Goal: Task Accomplishment & Management: Use online tool/utility

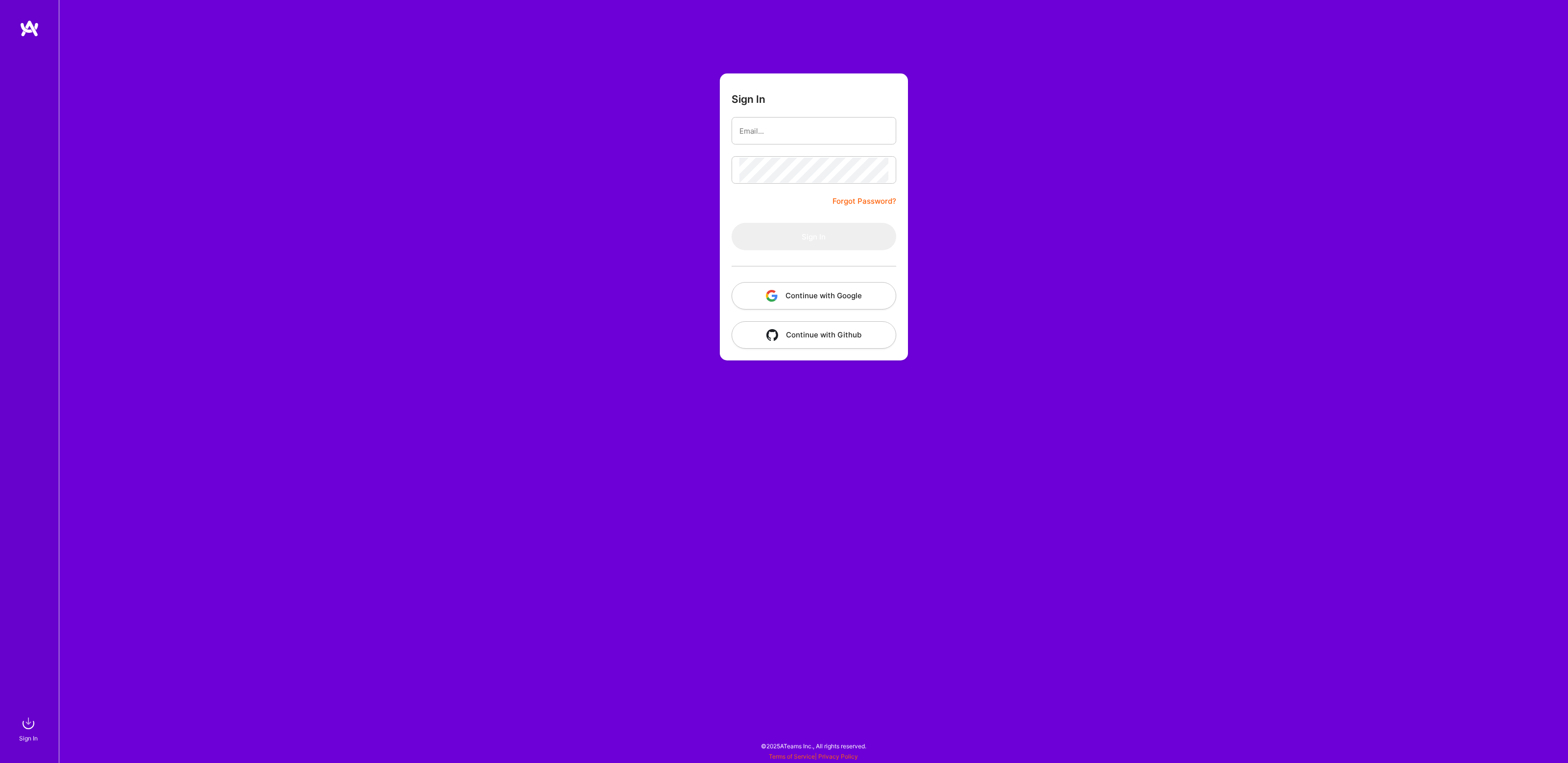
click at [780, 294] on button "Continue with Google" at bounding box center [814, 296] width 164 height 27
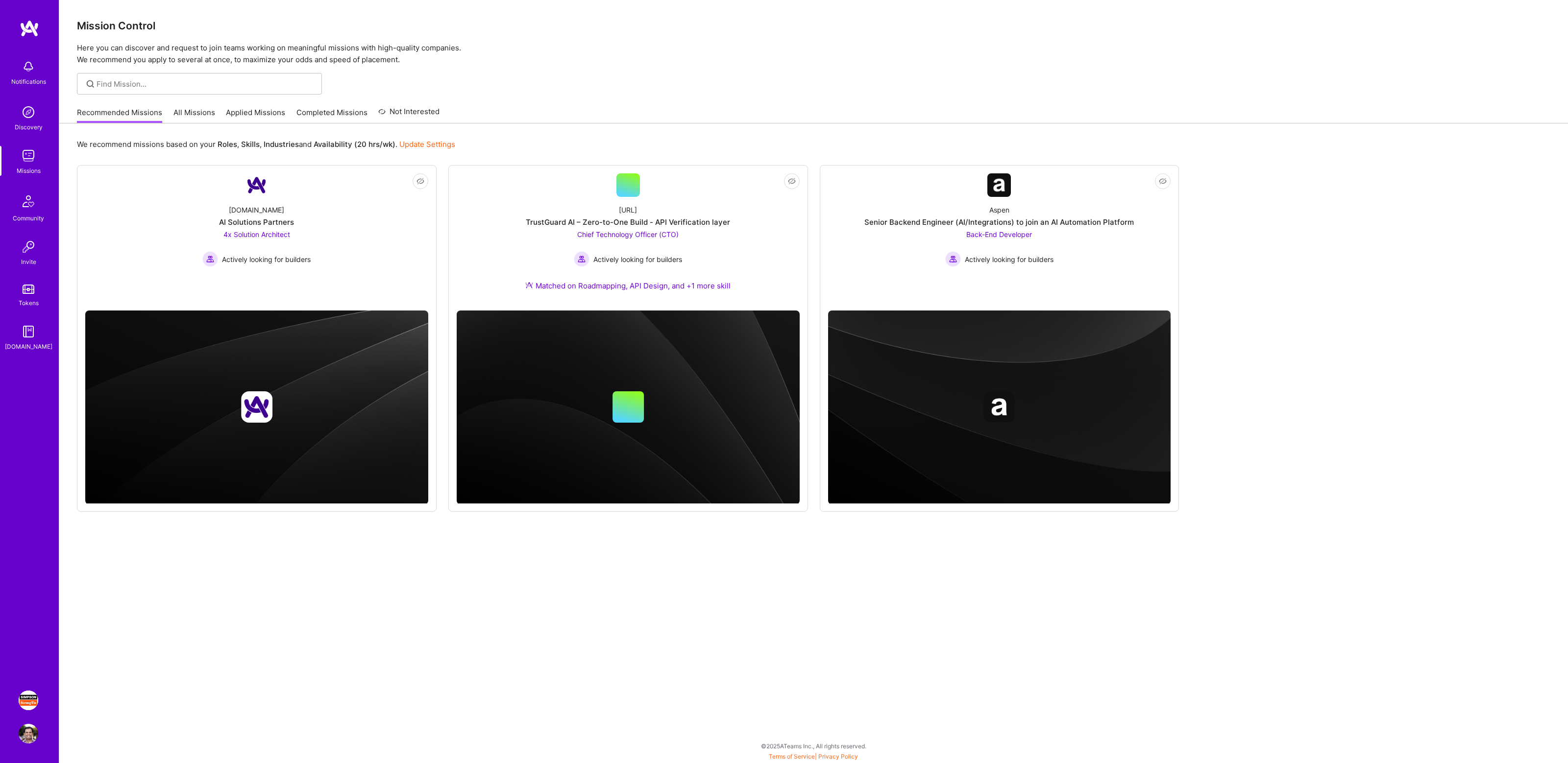
click at [27, 702] on img at bounding box center [29, 700] width 19 height 19
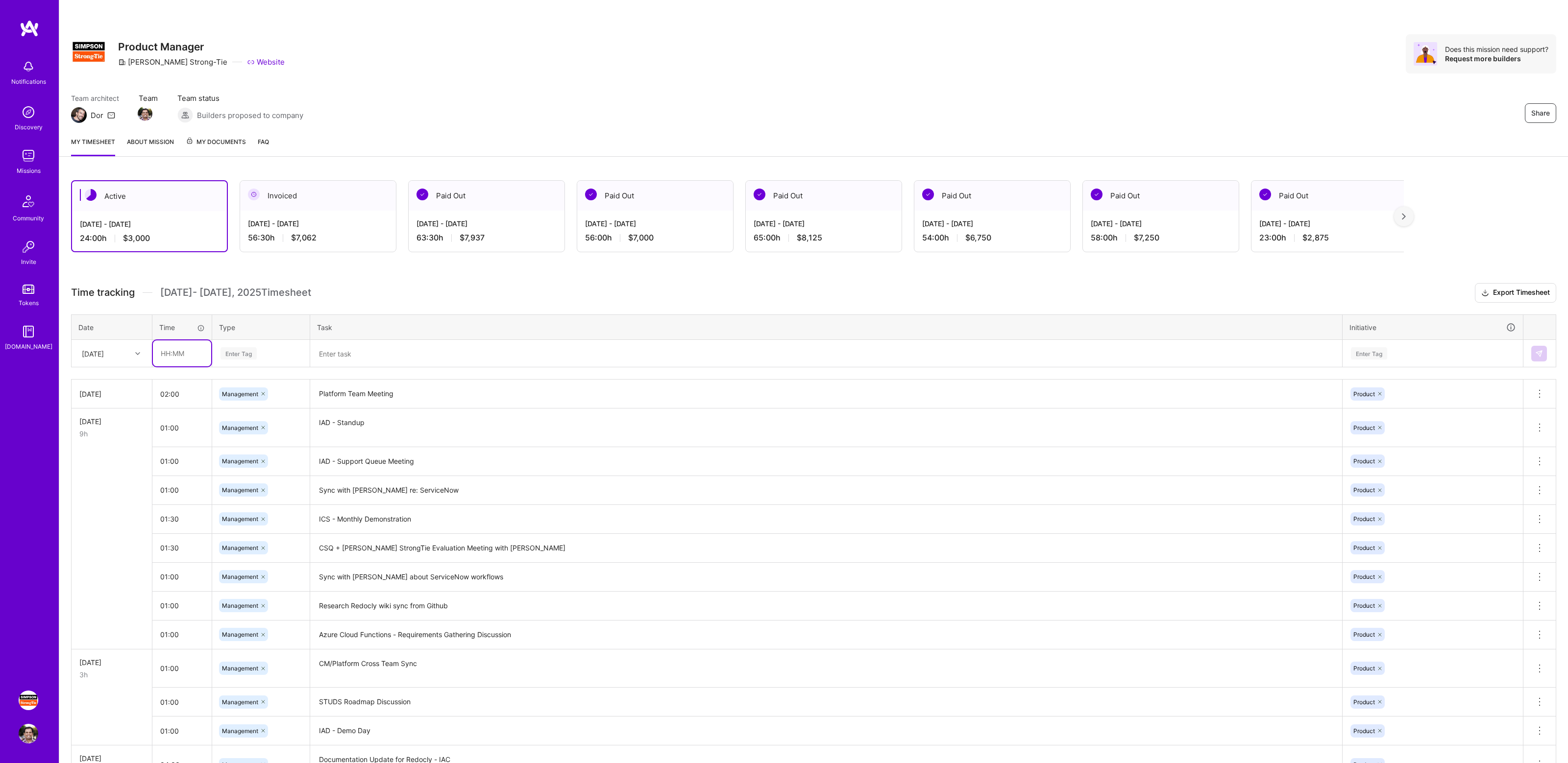
click at [181, 351] on input "text" at bounding box center [182, 353] width 58 height 26
type input "02:00"
type input "mana"
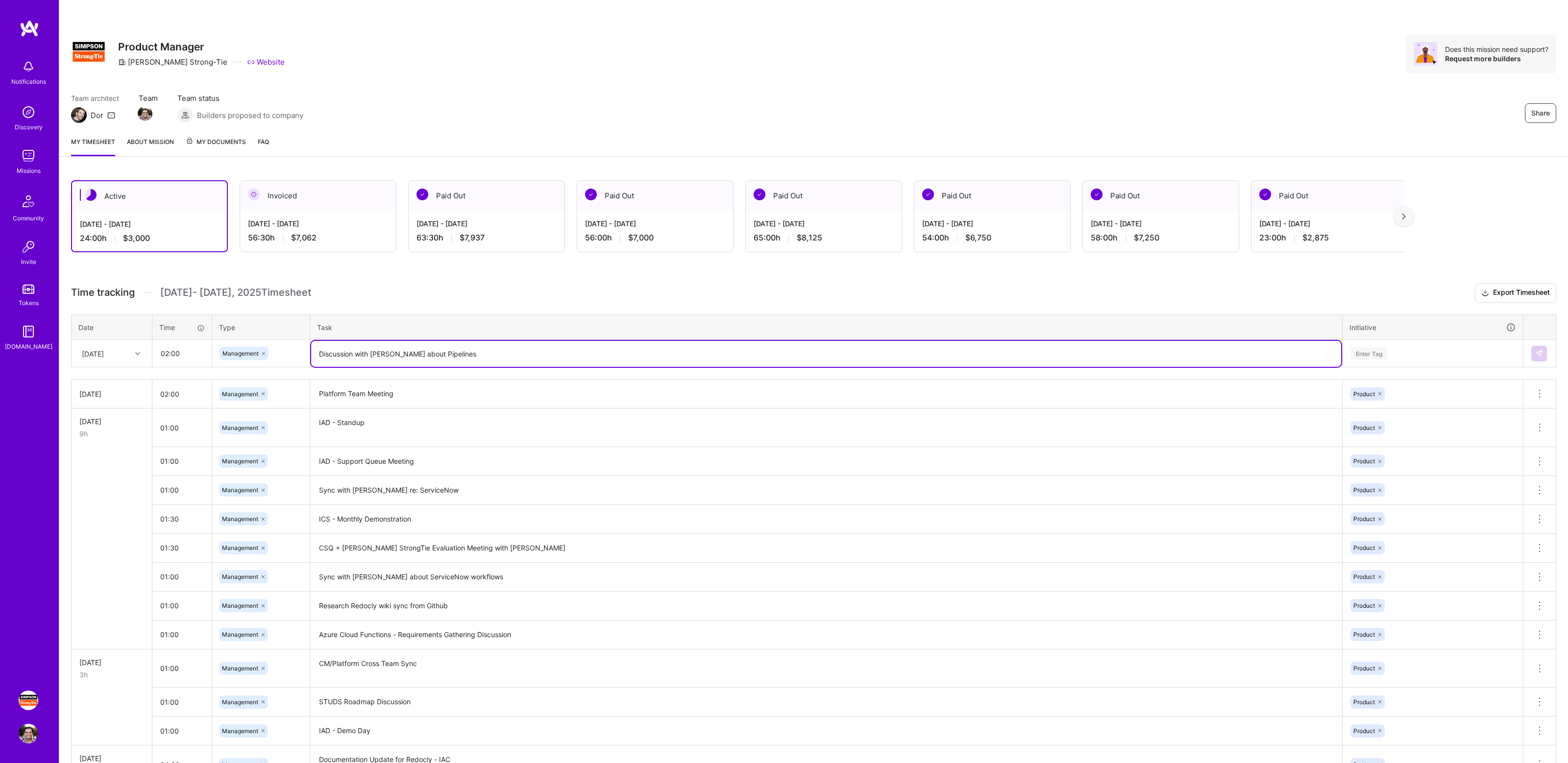
type textarea "Discussion with [PERSON_NAME] about Pipelines"
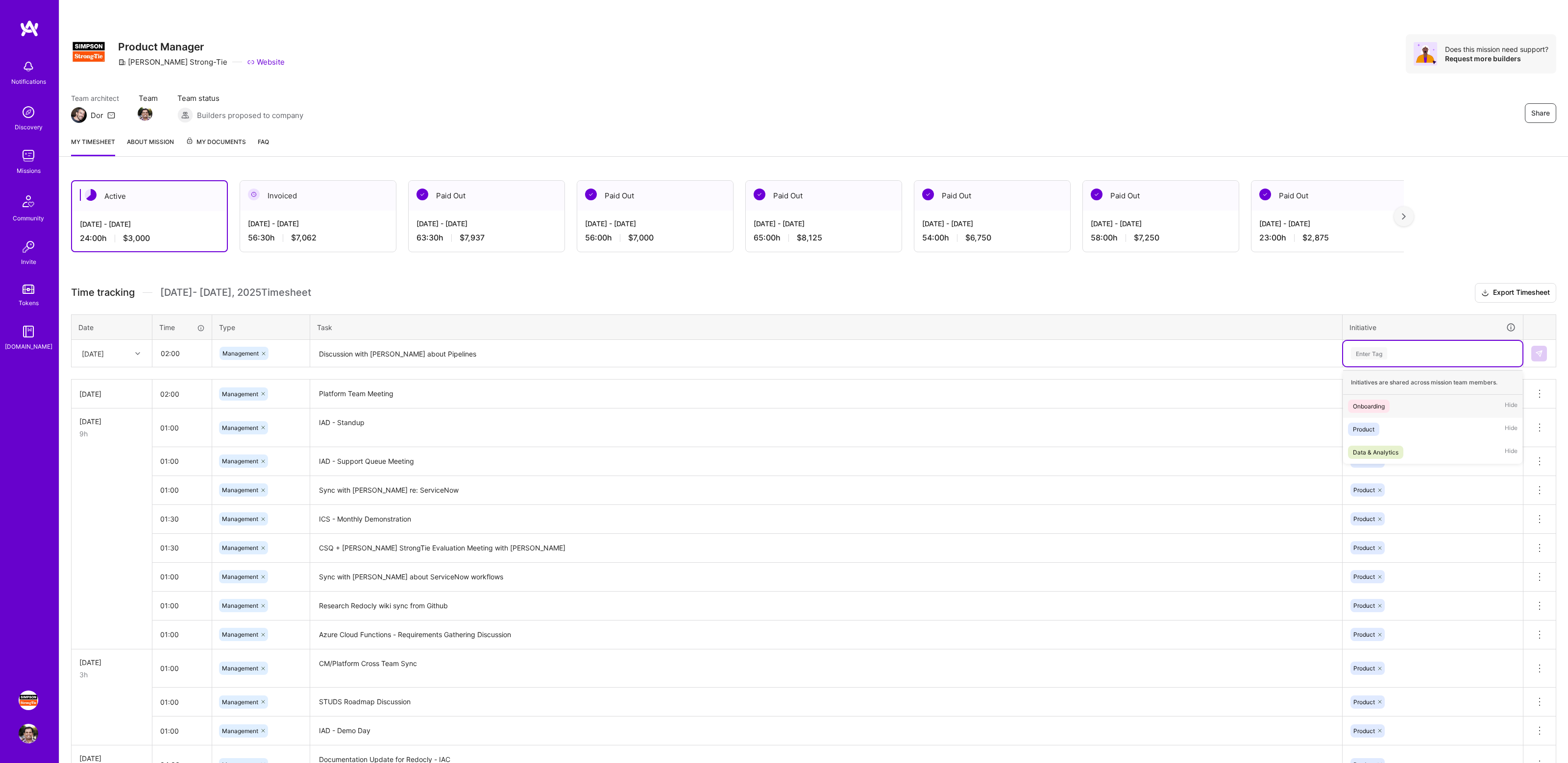
click at [1411, 354] on div "Enter Tag" at bounding box center [1433, 354] width 166 height 12
click at [1401, 428] on div "Product Hide" at bounding box center [1433, 430] width 180 height 23
click at [1541, 358] on button at bounding box center [1539, 354] width 16 height 16
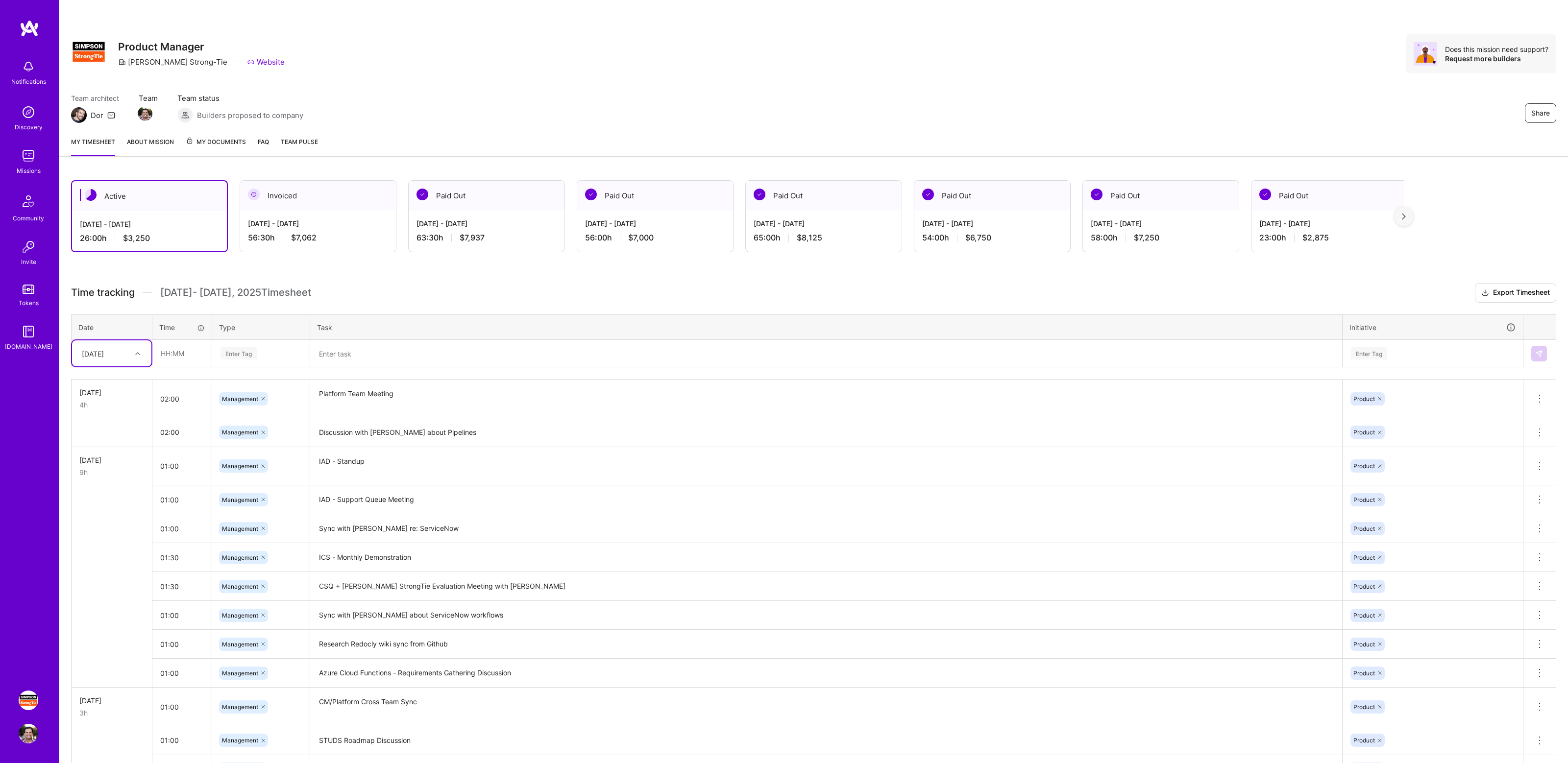
click at [426, 282] on div "Active [DATE] - [DATE] 26:00 h $3,250 Invoiced [DATE] - [DATE] 56:30 h $7,062 P…" at bounding box center [813, 624] width 1509 height 911
click at [453, 277] on div "Active [DATE] - [DATE] 26:00 h $3,250 Invoiced [DATE] - [DATE] 56:30 h $7,062 P…" at bounding box center [813, 624] width 1509 height 911
